Goal: Information Seeking & Learning: Compare options

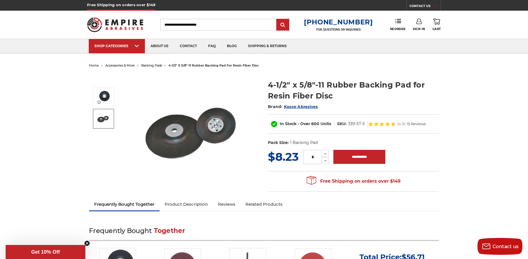
click at [105, 117] on img at bounding box center [103, 119] width 14 height 14
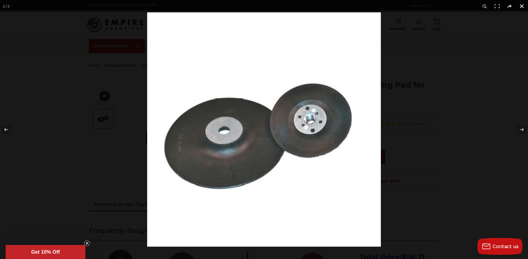
click at [426, 78] on div at bounding box center [411, 141] width 528 height 259
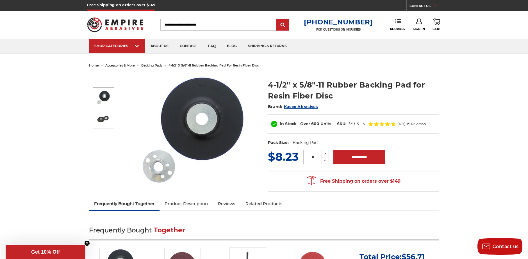
click at [103, 98] on img at bounding box center [103, 97] width 14 height 14
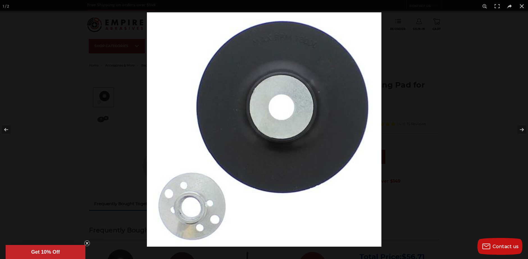
click at [142, 117] on div at bounding box center [264, 129] width 528 height 259
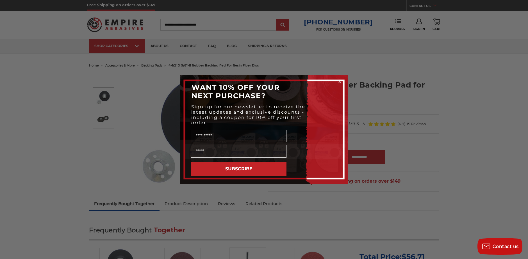
click at [339, 81] on icon "Close dialog" at bounding box center [340, 82] width 2 height 2
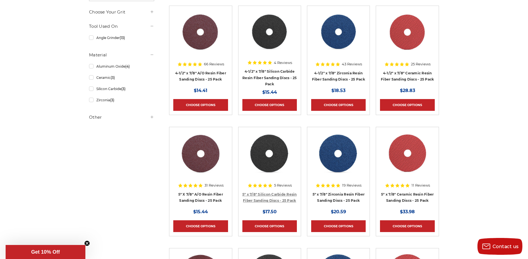
scroll to position [85, 0]
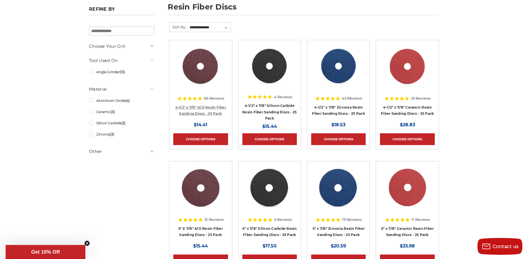
click at [208, 108] on link "4-1/2" x 7/8" A/O Resin Fiber Sanding Discs - 25 Pack" at bounding box center [200, 110] width 51 height 11
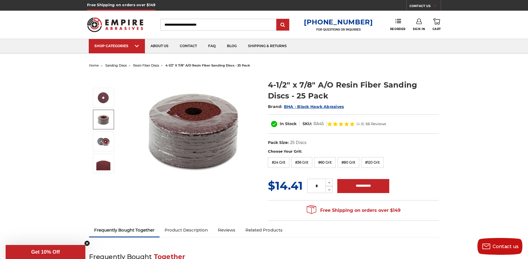
click at [101, 125] on img at bounding box center [103, 120] width 14 height 14
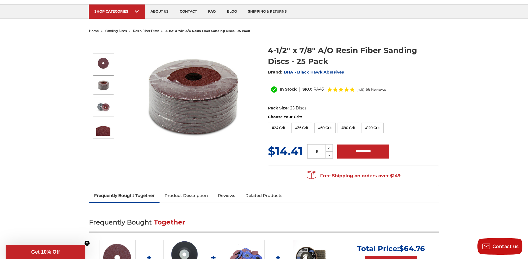
scroll to position [41, 0]
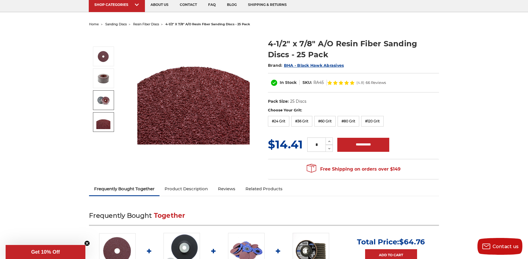
click at [104, 102] on img at bounding box center [103, 100] width 14 height 14
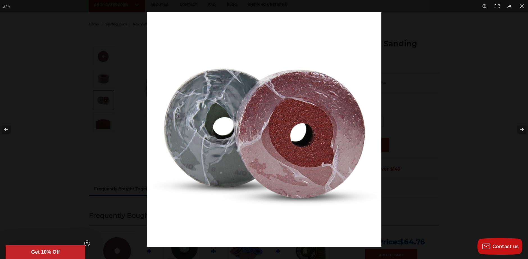
click at [112, 141] on div at bounding box center [264, 129] width 528 height 259
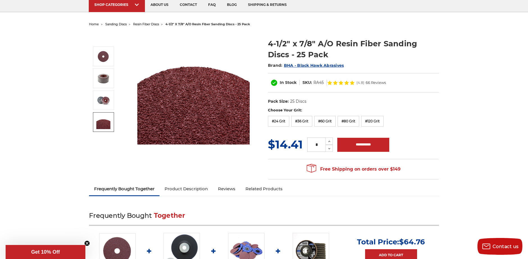
click at [99, 123] on img at bounding box center [103, 122] width 14 height 14
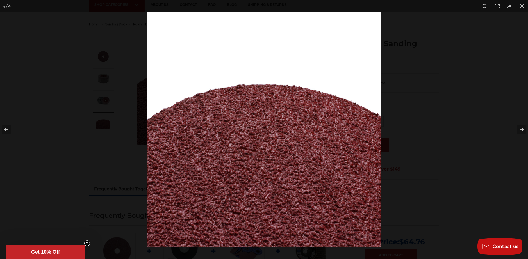
click at [88, 132] on div at bounding box center [264, 129] width 528 height 259
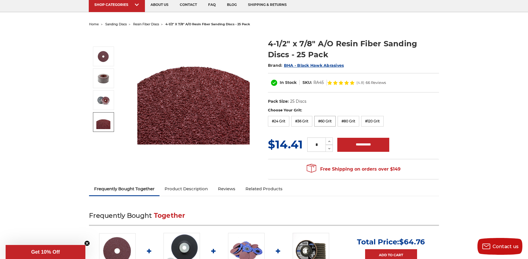
click at [320, 121] on label "#60 Grit" at bounding box center [324, 121] width 21 height 11
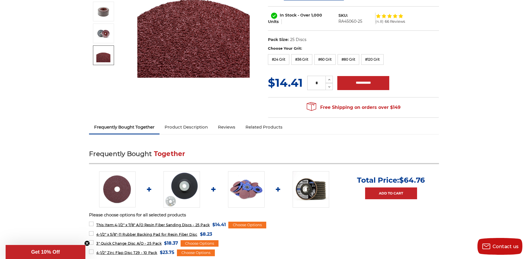
scroll to position [153, 0]
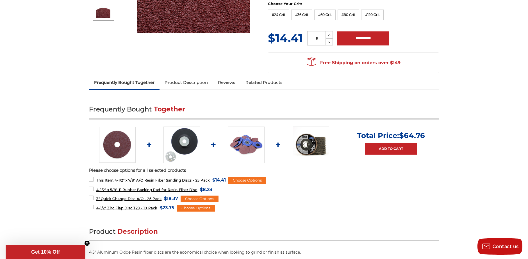
click at [255, 146] on img at bounding box center [246, 145] width 37 height 37
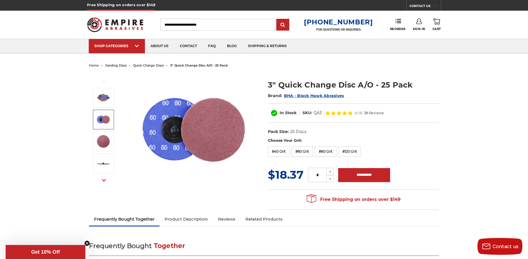
click at [100, 121] on img at bounding box center [103, 120] width 14 height 14
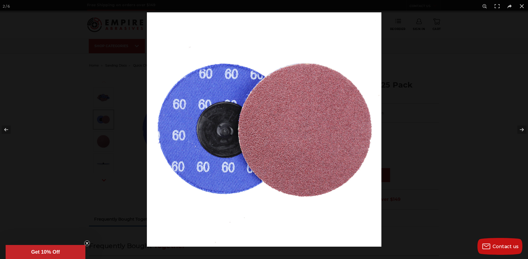
click at [106, 142] on div at bounding box center [264, 129] width 528 height 259
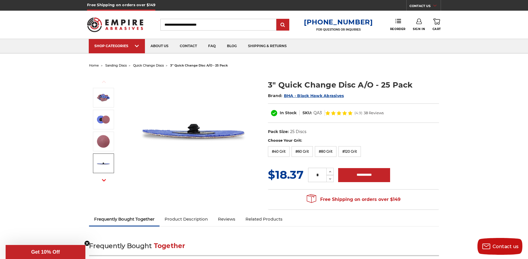
click at [103, 162] on img at bounding box center [103, 164] width 14 height 14
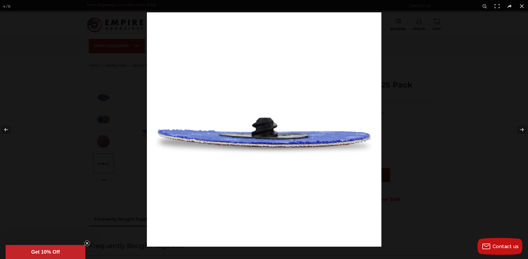
click at [105, 113] on div at bounding box center [264, 129] width 528 height 259
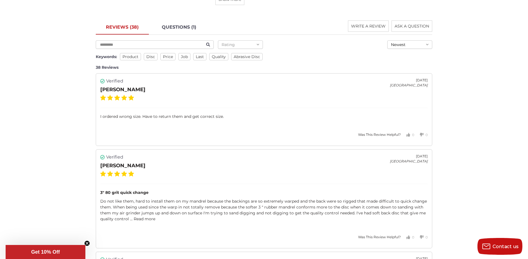
scroll to position [770, 0]
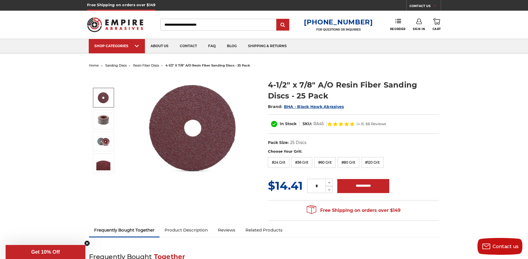
scroll to position [110, 0]
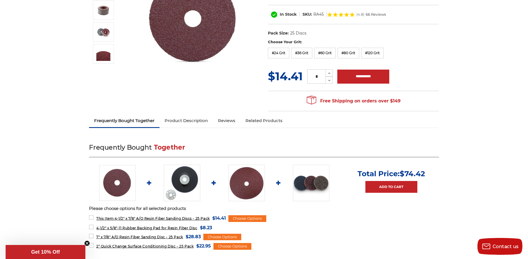
click at [198, 121] on link "Product Description" at bounding box center [186, 121] width 53 height 12
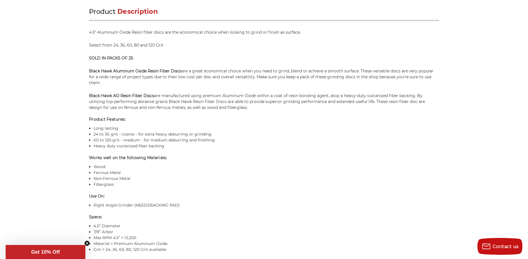
scroll to position [370, 0]
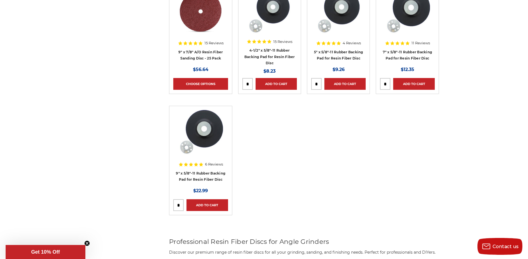
scroll to position [485, 0]
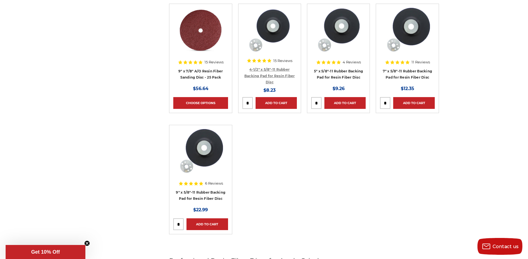
click at [274, 75] on link "4-1/2" x 5/8"-11 Rubber Backing Pad for Resin Fiber Disc" at bounding box center [269, 75] width 51 height 17
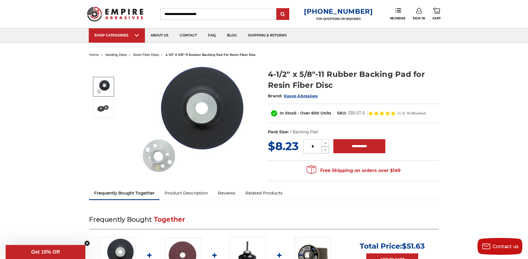
scroll to position [8, 0]
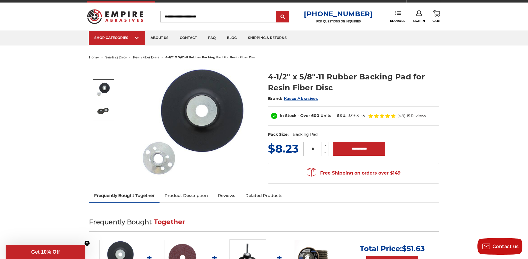
click at [337, 82] on h1 "4-1/2" x 5/8"-11 Rubber Backing Pad for Resin Fiber Disc" at bounding box center [353, 82] width 171 height 22
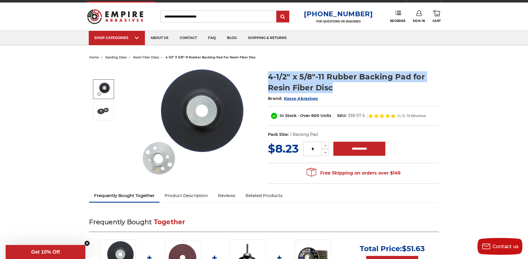
drag, startPoint x: 336, startPoint y: 83, endPoint x: 269, endPoint y: 74, distance: 68.4
click at [269, 74] on h1 "4-1/2" x 5/8"-11 Rubber Backing Pad for Resin Fiber Disc" at bounding box center [353, 82] width 171 height 22
copy h1 "4-1/2" x 5/8"-11 Rubber Backing Pad for Resin Fiber Disc"
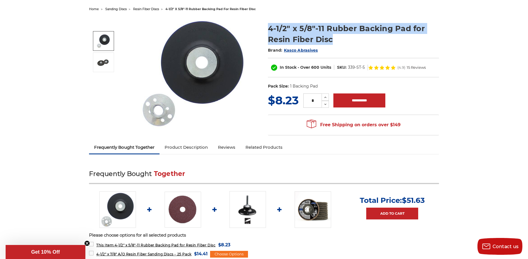
scroll to position [66, 0]
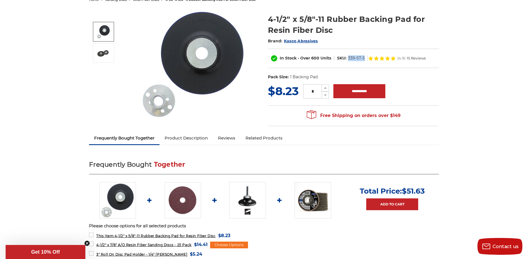
drag, startPoint x: 348, startPoint y: 58, endPoint x: 365, endPoint y: 58, distance: 16.9
click at [365, 58] on dl "SKU: 339-ST-5" at bounding box center [351, 58] width 34 height 6
copy dd "339-ST-5"
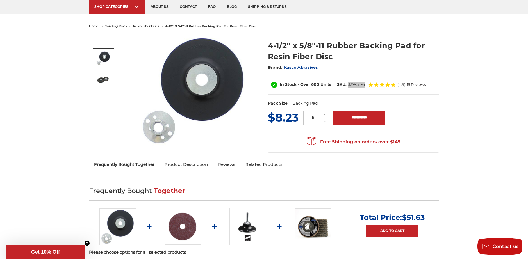
scroll to position [13, 0]
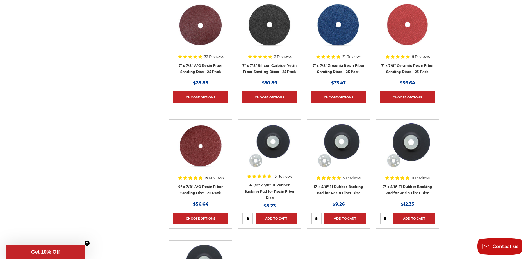
scroll to position [461, 0]
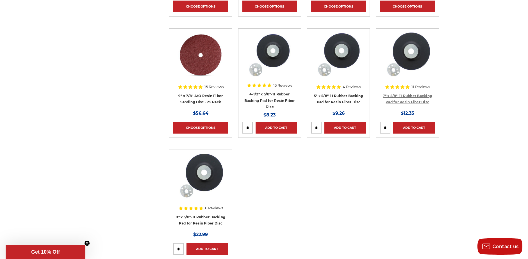
click at [399, 96] on link "7" x 5/8"-11 Rubber Backing Pad for Resin Fiber Disc" at bounding box center [407, 99] width 49 height 11
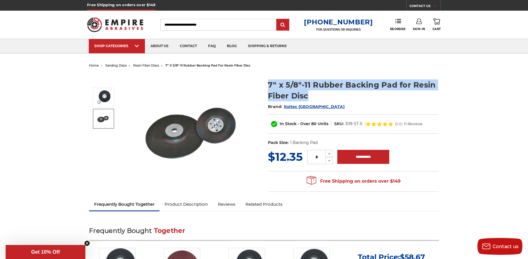
drag, startPoint x: 323, startPoint y: 95, endPoint x: 265, endPoint y: 83, distance: 59.3
click at [265, 83] on section "7" x 5/8"-11 Rubber Backing Pad for Resin Fiber Disc Brand: Koltec USA In Stock…" at bounding box center [353, 111] width 179 height 75
copy h1 "7" x 5/8"-11 Rubber Backing Pad for Resin Fiber Disc"
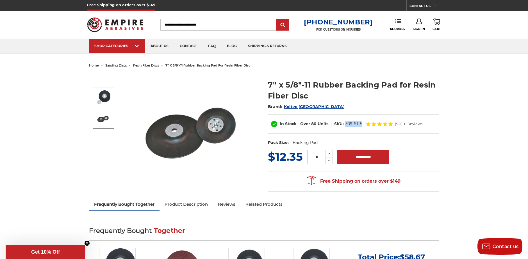
drag, startPoint x: 345, startPoint y: 123, endPoint x: 363, endPoint y: 123, distance: 17.4
click at [363, 123] on dl "SKU: 309-ST-5" at bounding box center [349, 124] width 34 height 6
copy dd "309-ST-5"
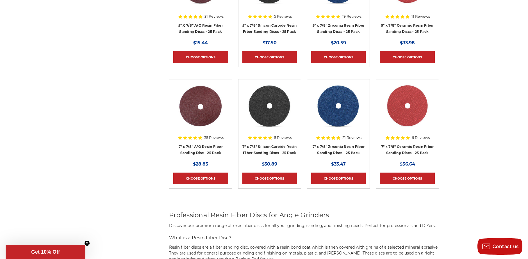
scroll to position [88, 0]
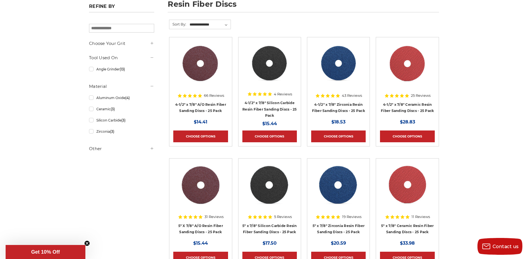
click at [265, 106] on h4 "4-1/2" x 7/8" Silicon Carbide Resin Fiber Sanding Discs - 25 Pack" at bounding box center [270, 109] width 55 height 19
click at [266, 103] on link "4-1/2" x 7/8" Silicon Carbide Resin Fiber Sanding Discs - 25 Pack" at bounding box center [270, 109] width 55 height 17
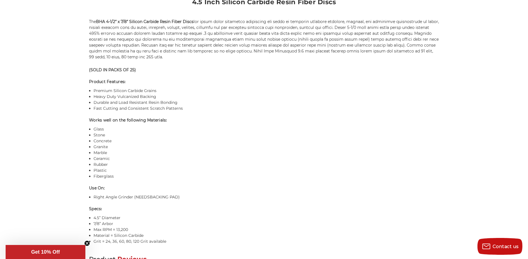
scroll to position [400, 0]
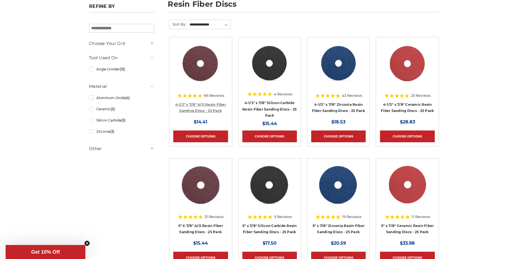
click at [194, 108] on link "4-1/2" x 7/8" A/O Resin Fiber Sanding Discs - 25 Pack" at bounding box center [200, 108] width 51 height 11
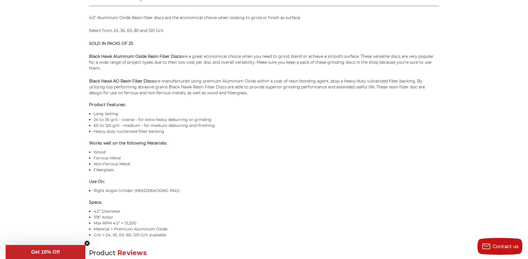
scroll to position [380, 0]
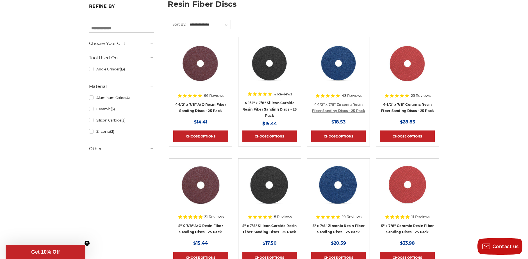
click at [352, 104] on link "4-1/2" x 7/8" Zirconia Resin Fiber Sanding Discs - 25 Pack" at bounding box center [338, 108] width 53 height 11
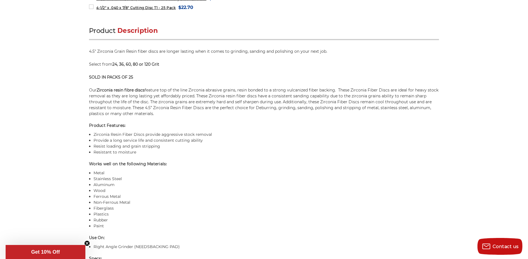
scroll to position [353, 0]
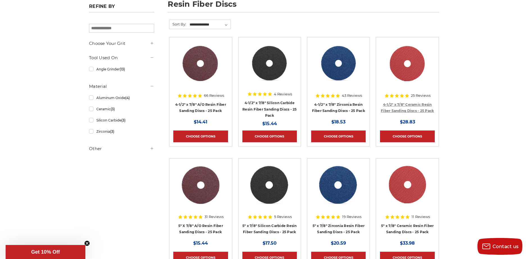
click at [404, 110] on link "4-1/2" x 7/8" Ceramic Resin Fiber Sanding Discs - 25 Pack" at bounding box center [407, 108] width 53 height 11
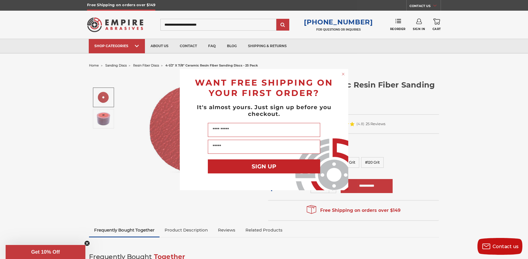
click at [342, 74] on circle "Close dialog" at bounding box center [343, 73] width 5 height 5
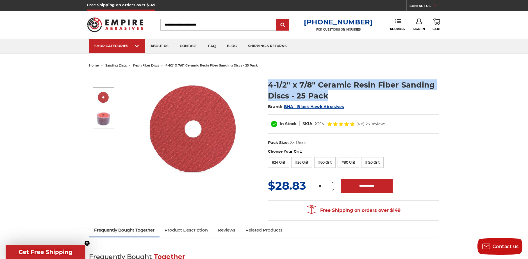
drag, startPoint x: 336, startPoint y: 97, endPoint x: 260, endPoint y: 83, distance: 76.9
click at [260, 83] on div "4-1/2" x 7/8" Ceramic Resin Fiber Sanding Discs - 25 Pack Brand: BHA - Black Ha…" at bounding box center [264, 147] width 358 height 155
copy div "4-1/2" x 7/8" Ceramic Resin Fiber Sanding Discs - 25 Pack"
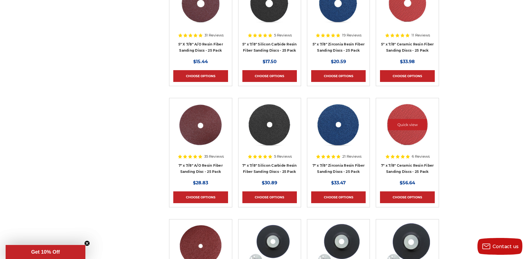
scroll to position [270, 0]
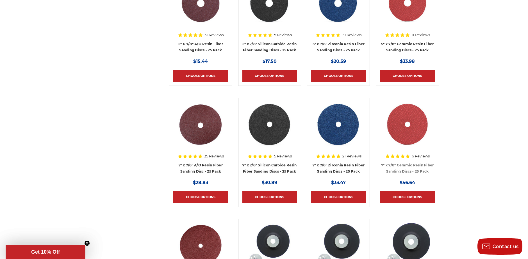
click at [398, 165] on link "7" x 7/8" Ceramic Resin Fiber Sanding Discs - 25 Pack" at bounding box center [407, 168] width 53 height 11
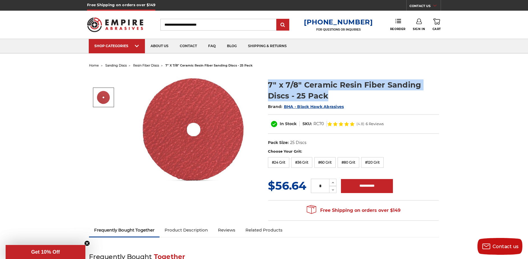
drag, startPoint x: 348, startPoint y: 95, endPoint x: 265, endPoint y: 74, distance: 84.8
click at [265, 75] on section "7" x 7/8" Ceramic Resin Fiber Sanding Discs - 25 Pack Brand: BHA - Black Hawk A…" at bounding box center [353, 111] width 179 height 75
copy h1 "7" x 7/8" Ceramic Resin Fiber Sanding Discs - 25 Pack"
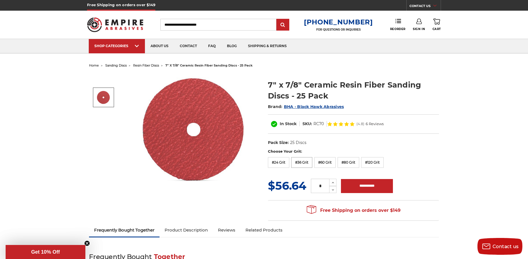
click at [297, 166] on label "#36 Grit" at bounding box center [301, 162] width 21 height 11
drag, startPoint x: 369, startPoint y: 125, endPoint x: 346, endPoint y: 122, distance: 23.2
click at [346, 122] on dd "RC70036-25" at bounding box center [357, 124] width 24 height 6
copy dd "RC70036-25"
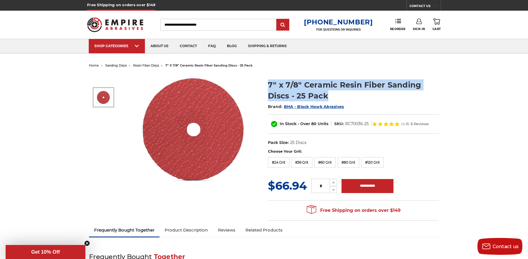
drag, startPoint x: 342, startPoint y: 98, endPoint x: 256, endPoint y: 79, distance: 87.4
click at [256, 79] on div "7" x 7/8" Ceramic Resin Fiber Sanding Discs - 25 Pack Brand: BHA - Black Hawk A…" at bounding box center [264, 147] width 358 height 155
copy div "7" x 7/8" Ceramic Resin Fiber Sanding Discs - 25 Pack"
